Goal: Check status: Check status

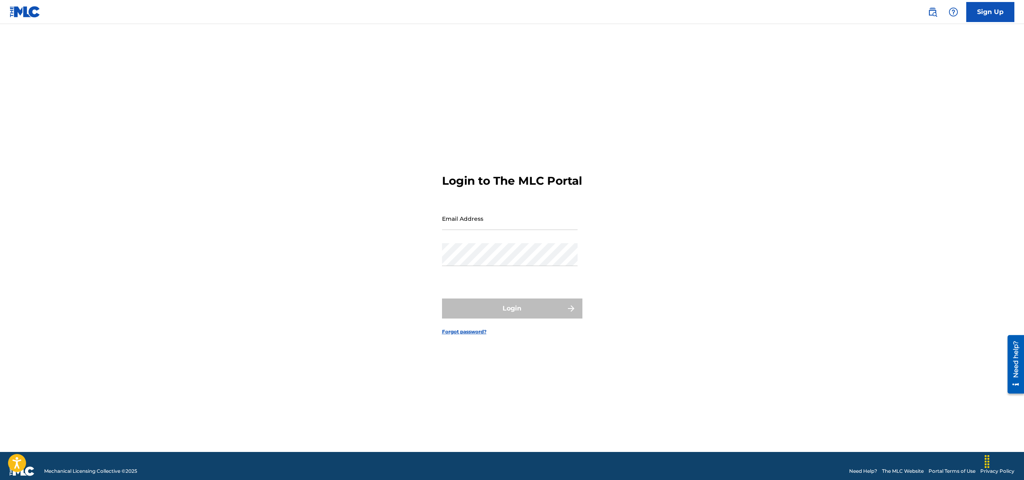
click at [485, 227] on input "Email Address" at bounding box center [510, 218] width 136 height 23
click at [510, 316] on div "Login" at bounding box center [512, 309] width 140 height 20
type input "[EMAIL_ADDRESS][DOMAIN_NAME]"
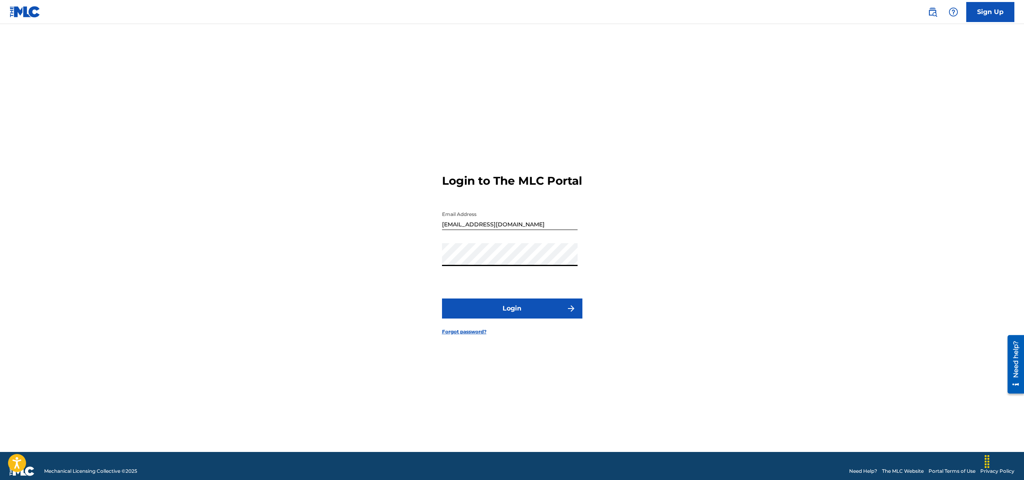
click at [507, 315] on button "Login" at bounding box center [512, 309] width 140 height 20
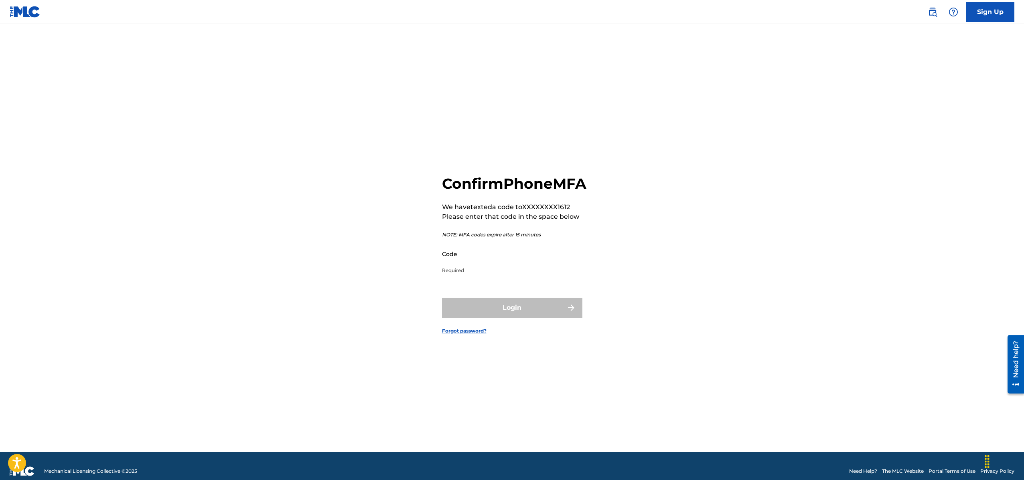
click at [503, 257] on input "Code" at bounding box center [510, 254] width 136 height 23
paste input "639501"
type input "639501"
click at [508, 318] on button "Login" at bounding box center [512, 308] width 140 height 20
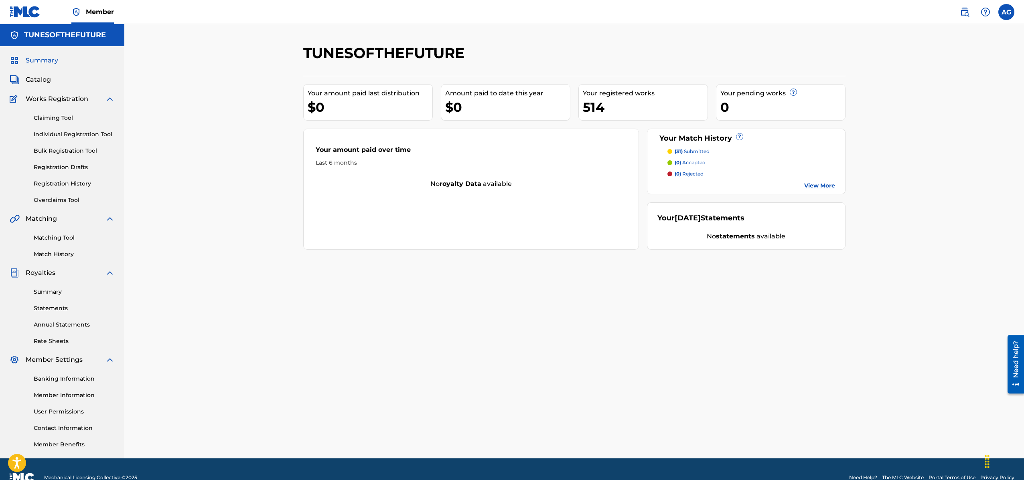
click at [696, 153] on p "(31) submitted" at bounding box center [691, 151] width 35 height 7
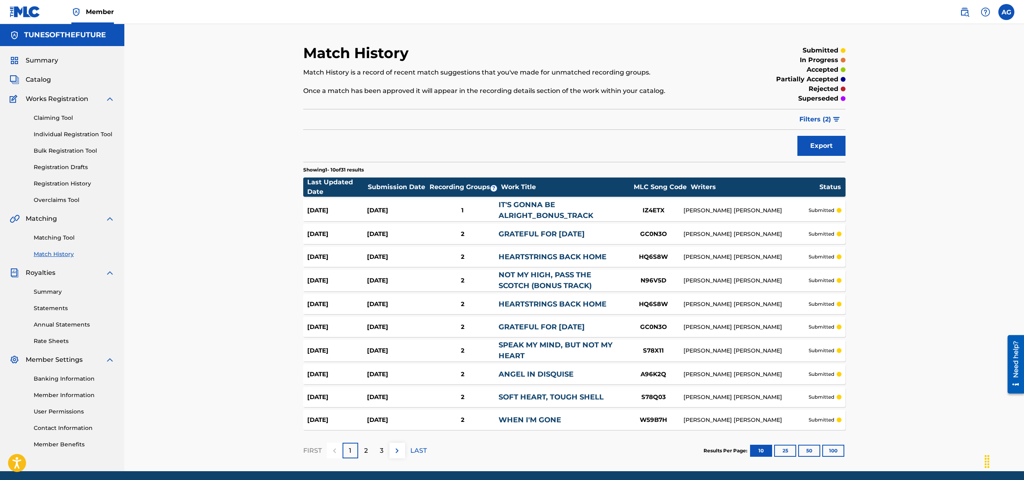
click at [915, 141] on div "Match History Match History is a record of recent match suggestions that you've…" at bounding box center [573, 247] width 899 height 447
click at [814, 121] on span "Filters ( 2 )" at bounding box center [815, 120] width 32 height 10
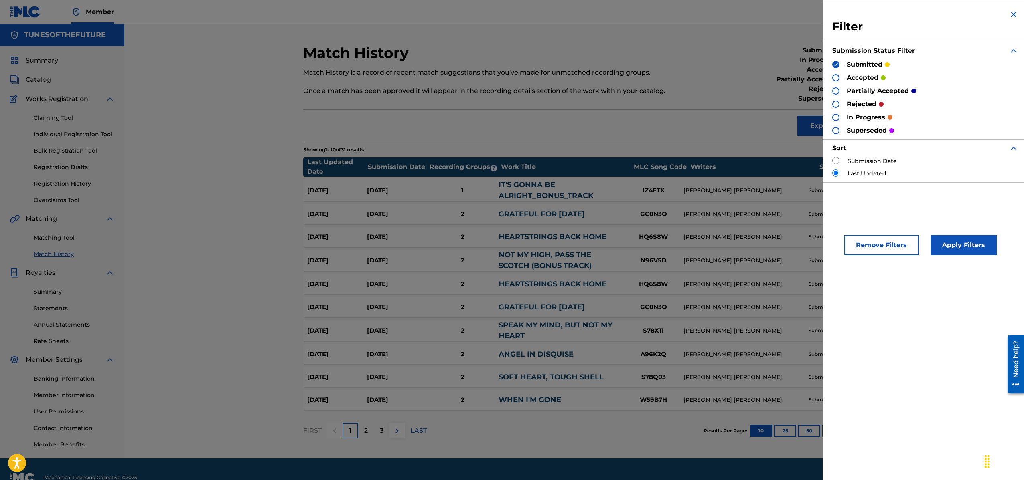
click at [668, 276] on div "[DATE] [DATE] 2 HEARTSTRINGS BACK HOME HQ6S8W [PERSON_NAME] ZEMICHAE GEBREYOHAN…" at bounding box center [574, 284] width 542 height 20
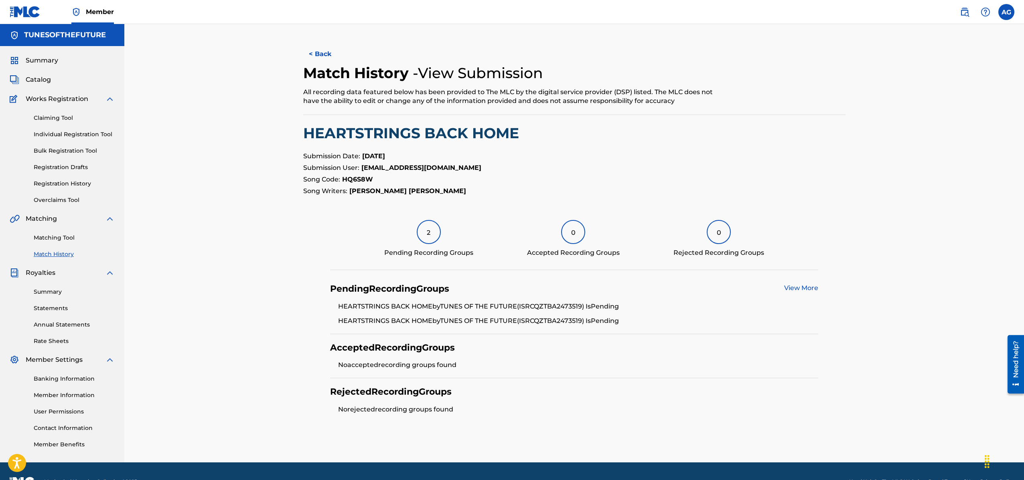
click at [40, 61] on span "Summary" at bounding box center [42, 61] width 32 height 10
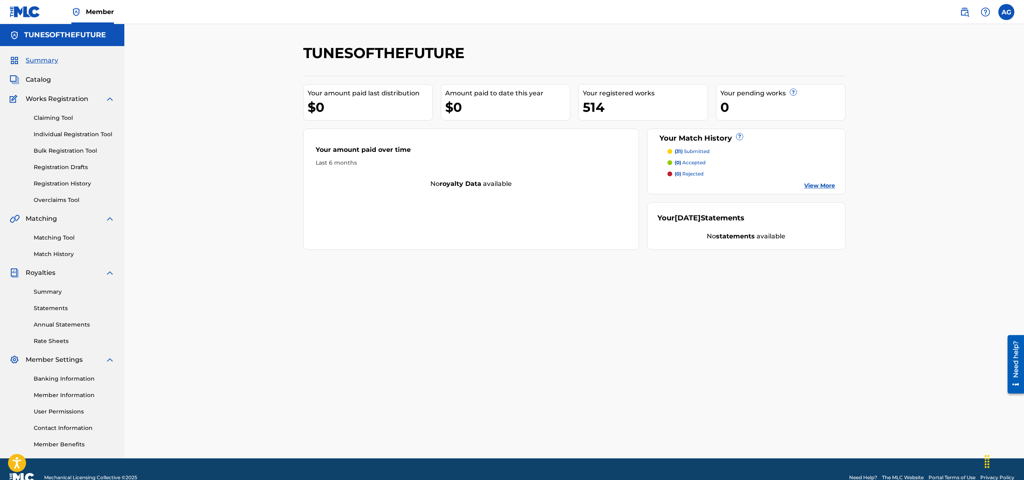
click at [585, 294] on div "TUNESOFTHEFUTURE Your amount paid last distribution $0 Amount paid to date this…" at bounding box center [574, 251] width 561 height 415
